Goal: Task Accomplishment & Management: Complete application form

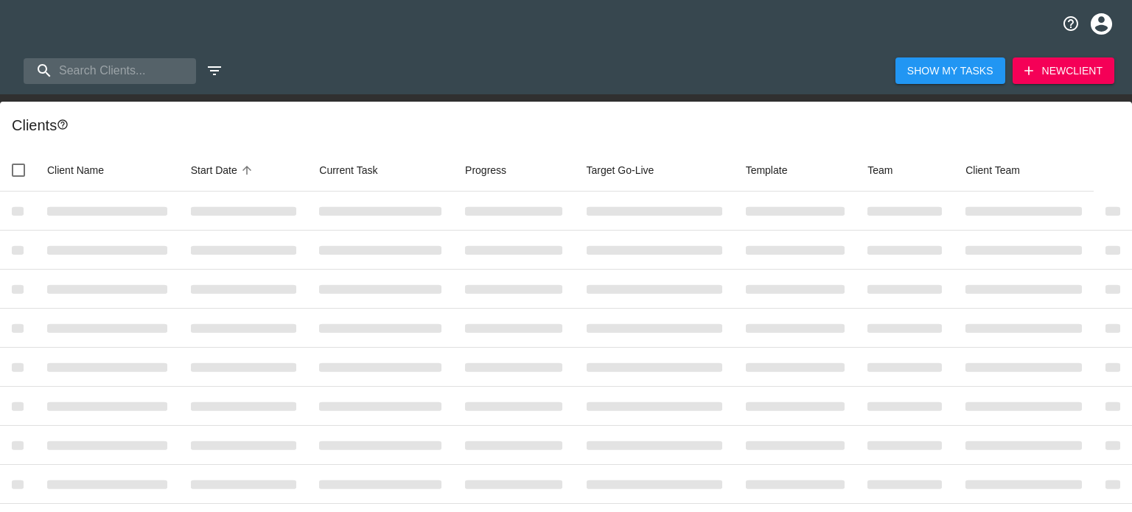
select select "10"
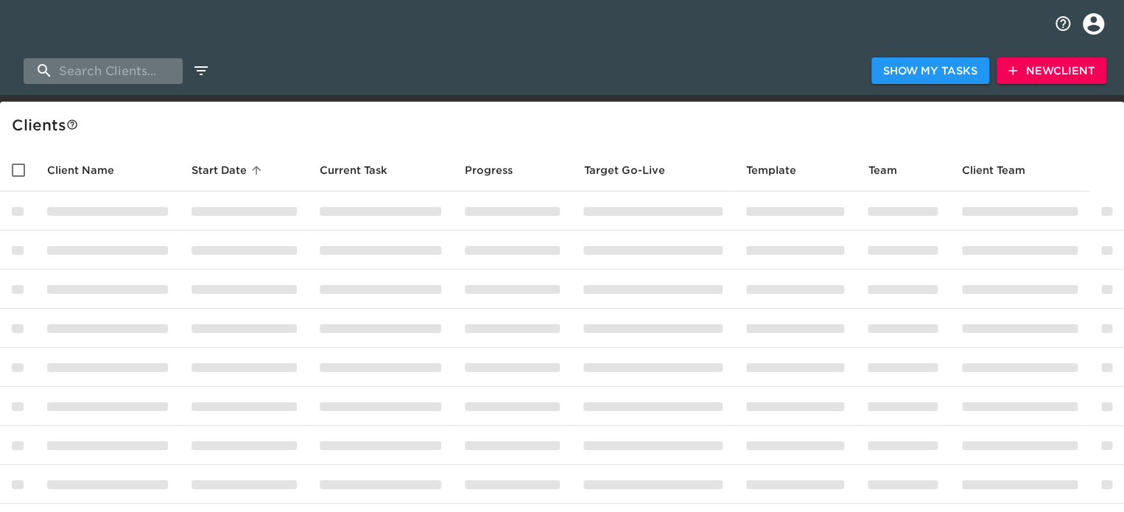
click at [135, 67] on input "search" at bounding box center [103, 71] width 159 height 26
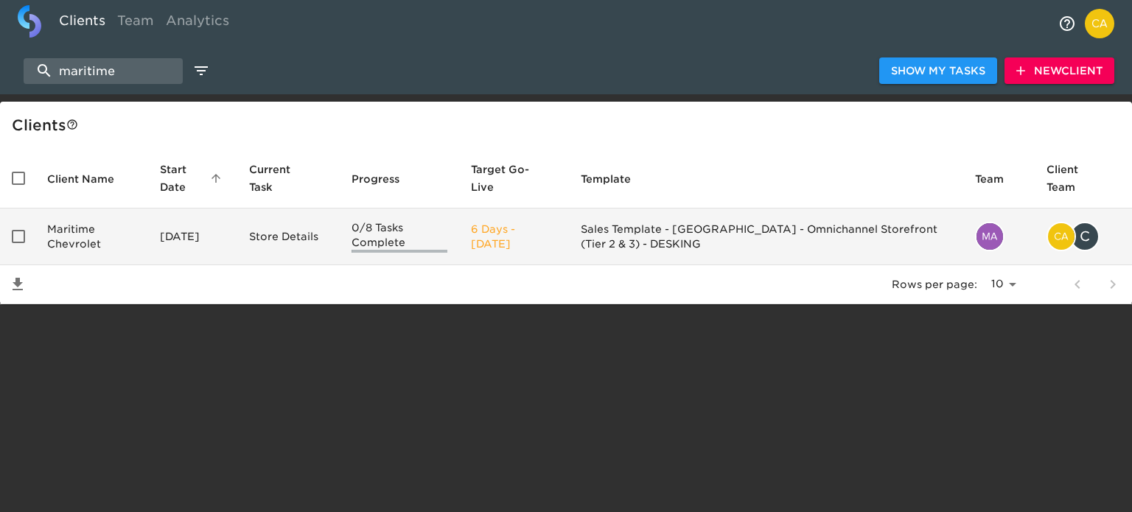
type input "maritime"
click at [65, 238] on td "Maritime Chevrolet" at bounding box center [91, 236] width 113 height 57
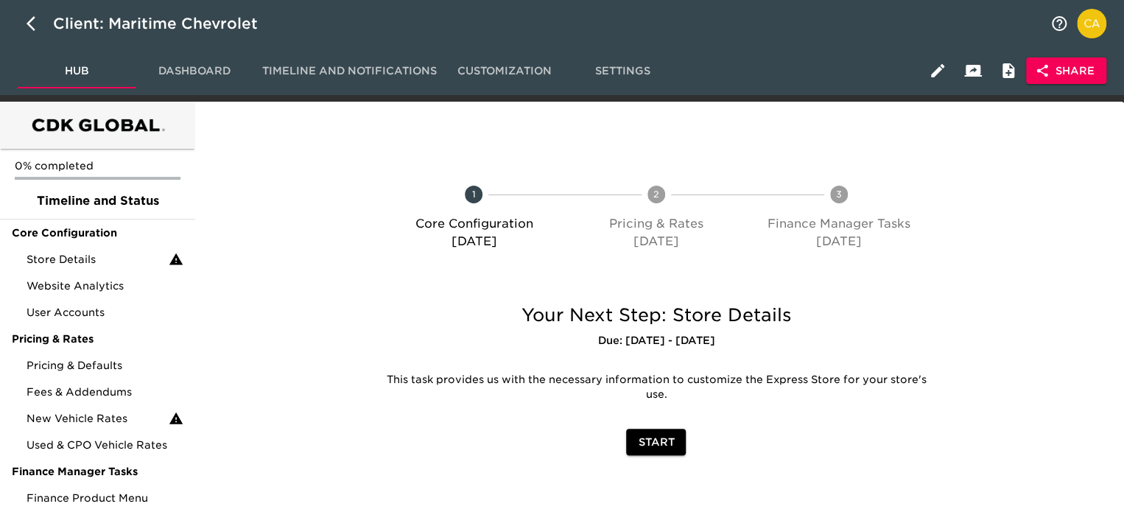
click at [1058, 75] on span "Share" at bounding box center [1066, 71] width 57 height 18
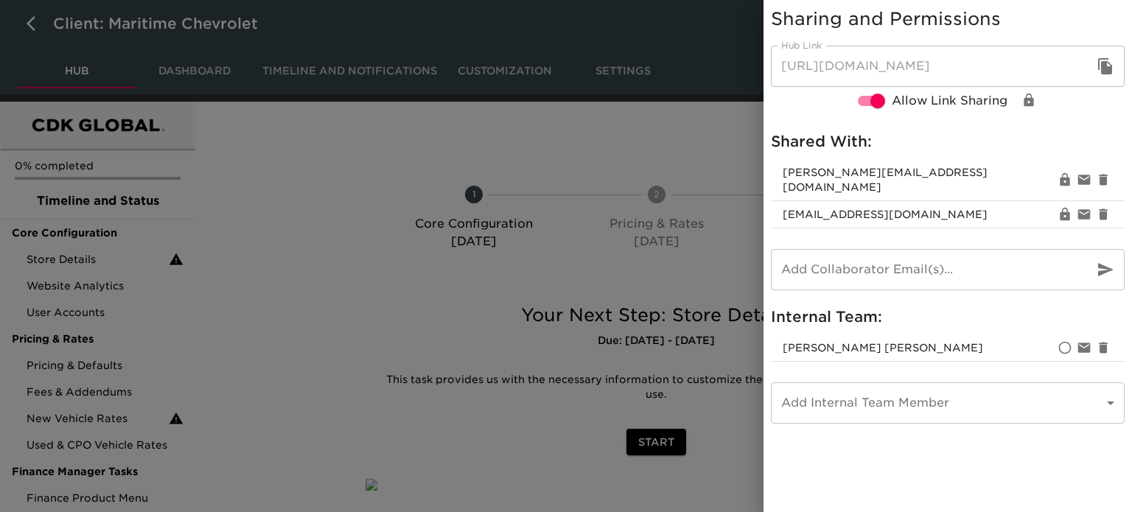
click at [849, 393] on body "Client: Maritime Chevrolet Hub Dashboard Timeline and Notifications Customizati…" at bounding box center [566, 284] width 1132 height 568
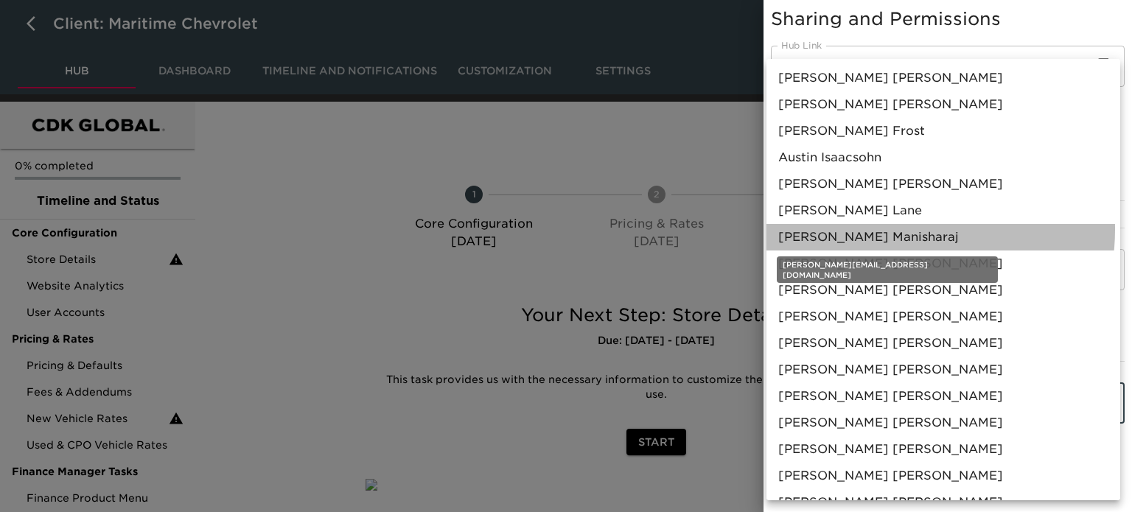
click at [893, 229] on span "Catherine Manisharaj" at bounding box center [868, 237] width 180 height 18
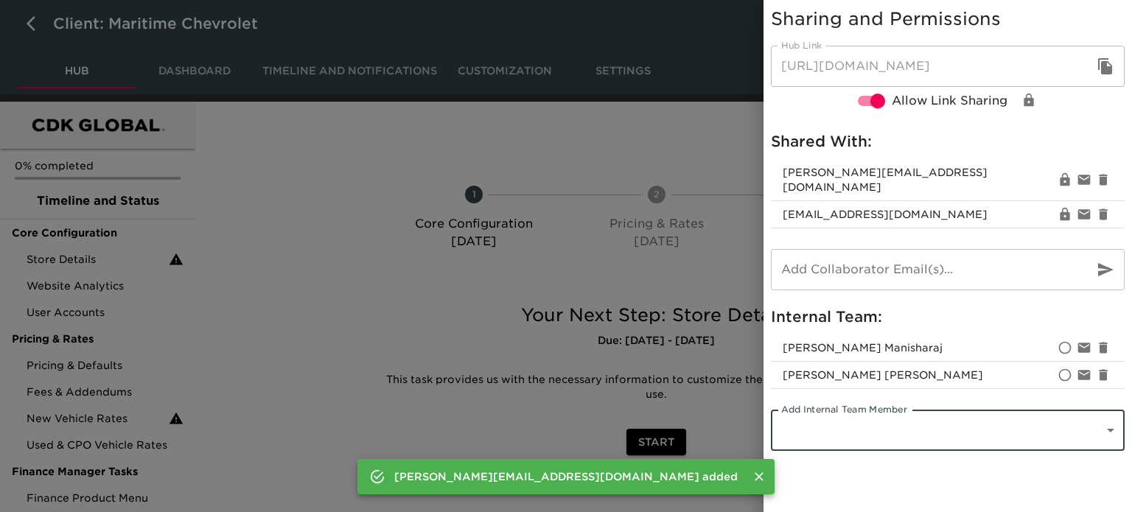
click at [321, 206] on div at bounding box center [566, 256] width 1132 height 512
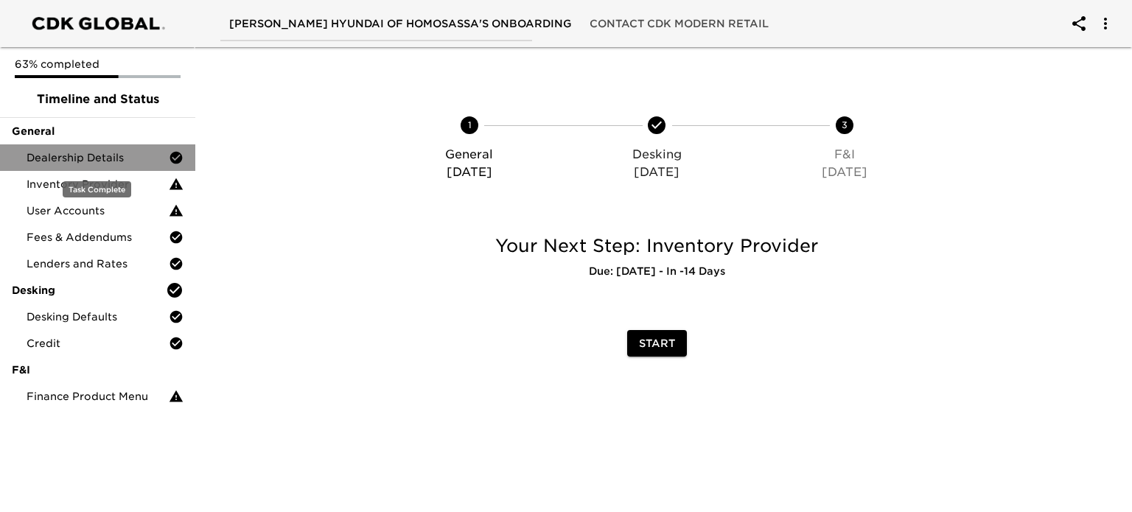
click at [119, 148] on div "Dealership Details" at bounding box center [97, 157] width 195 height 27
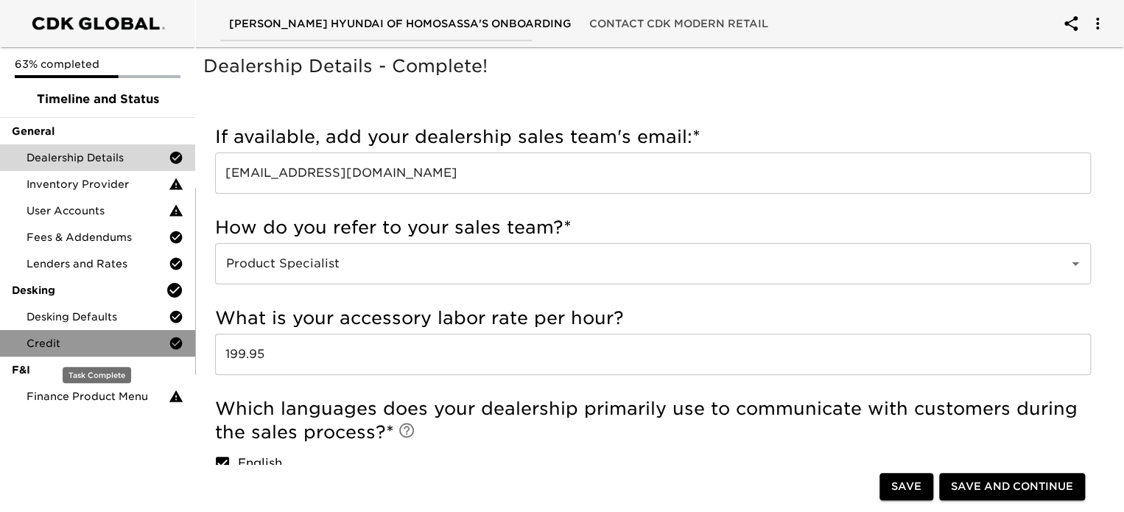
click at [66, 343] on span "Credit" at bounding box center [98, 343] width 142 height 15
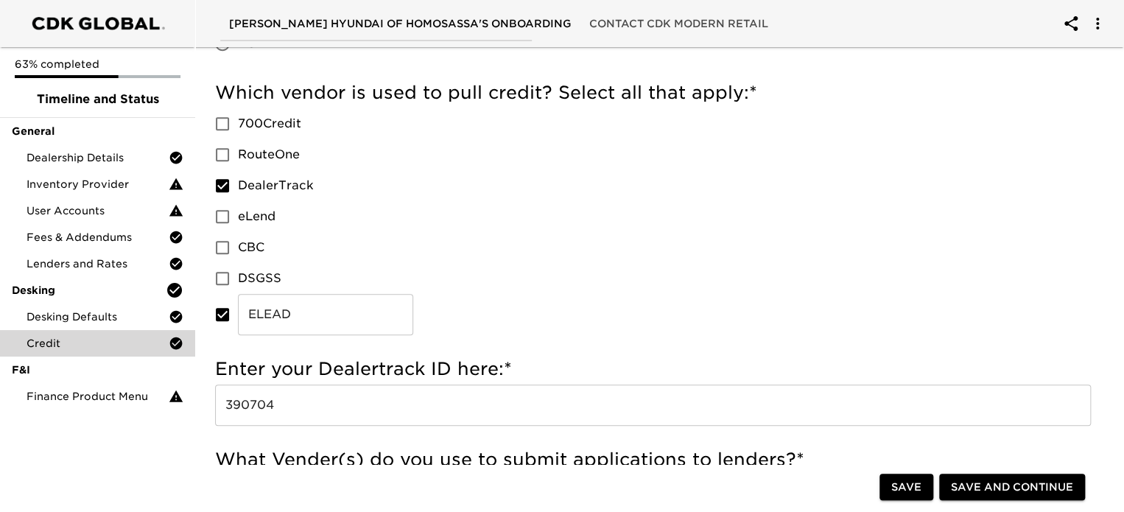
scroll to position [442, 0]
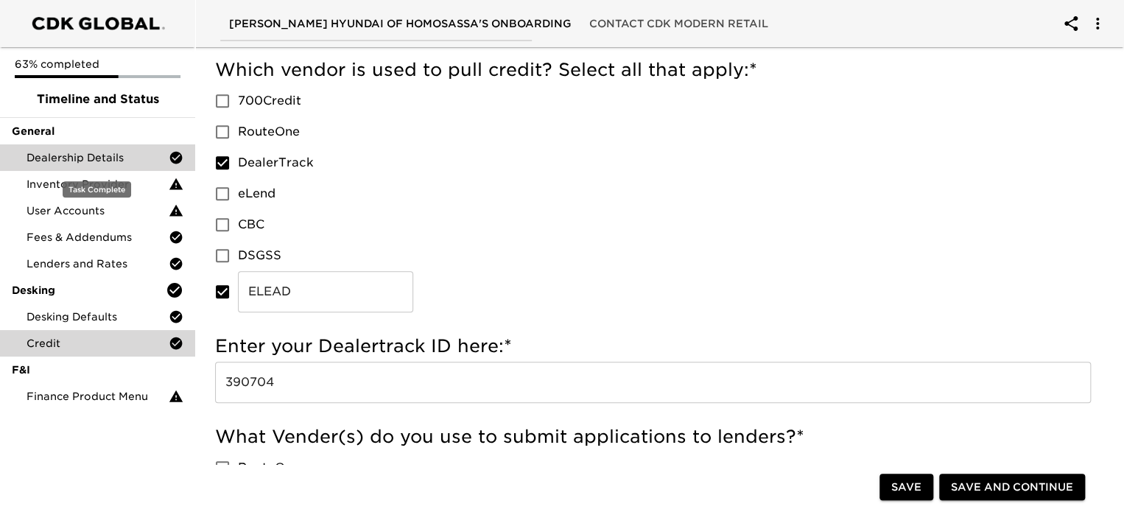
click at [57, 152] on div "Dealership Details" at bounding box center [97, 157] width 195 height 27
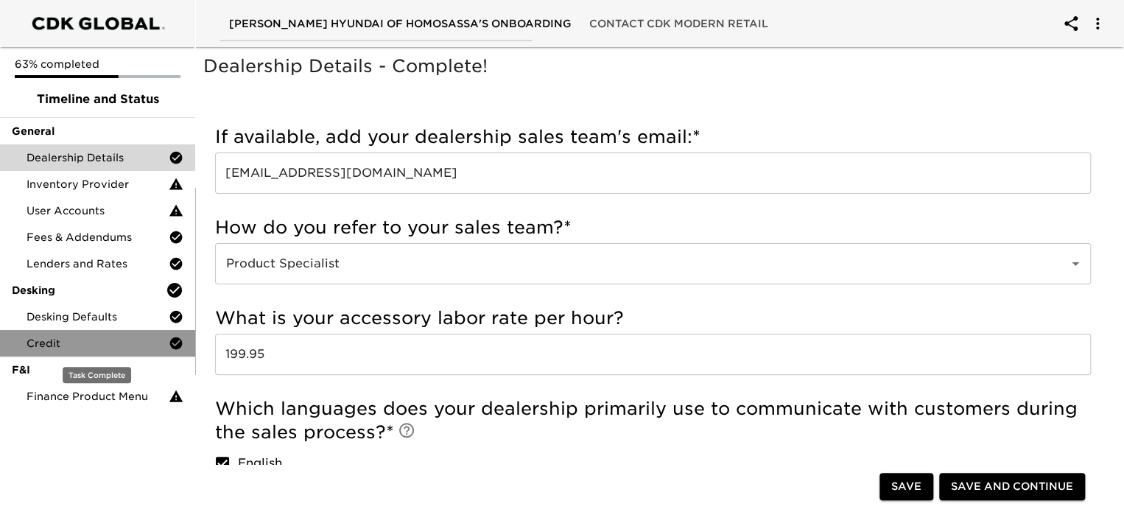
click at [59, 349] on span "Credit" at bounding box center [98, 343] width 142 height 15
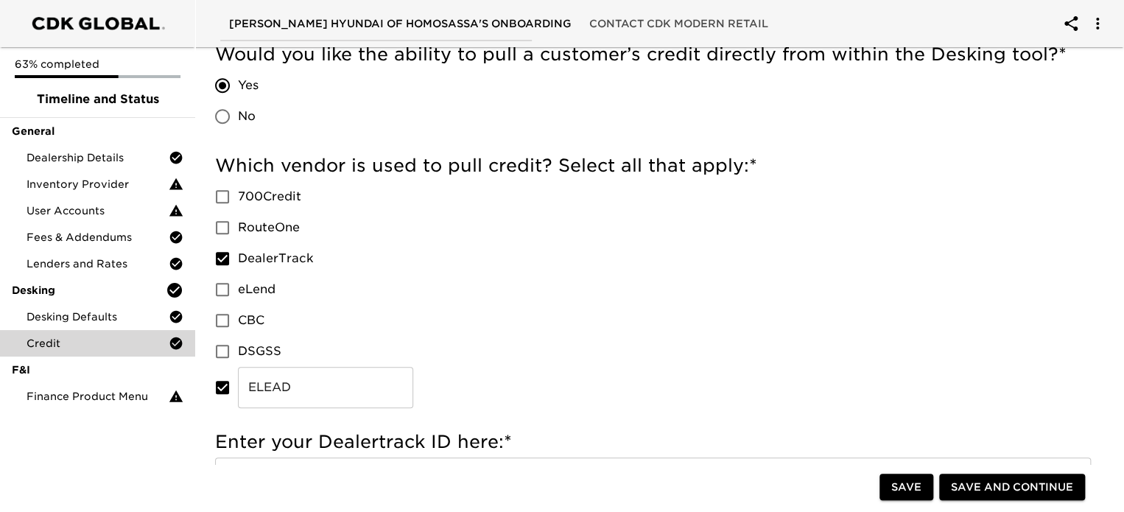
scroll to position [442, 0]
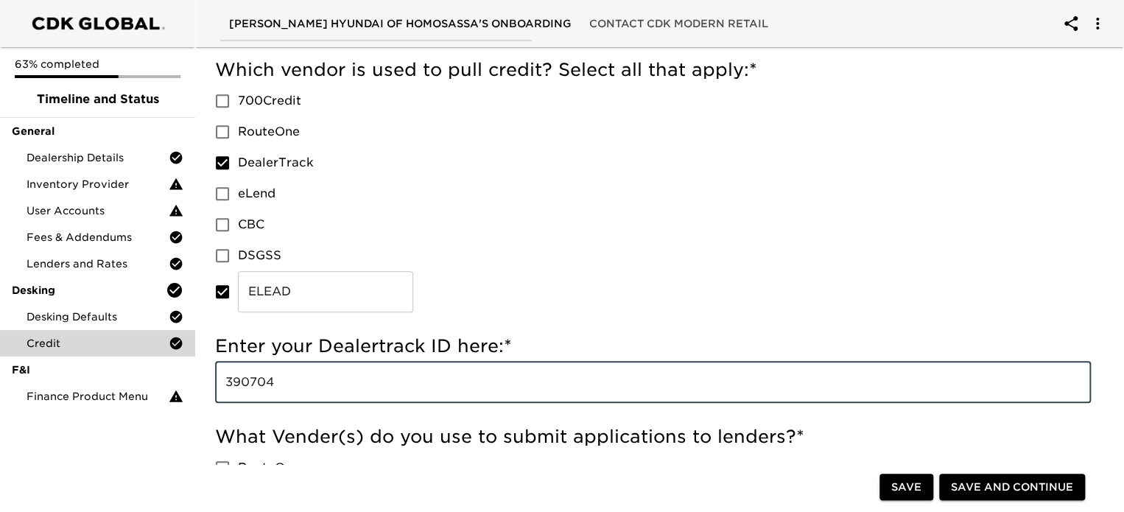
click at [278, 384] on input "390704" at bounding box center [653, 382] width 876 height 41
